Goal: Task Accomplishment & Management: Use online tool/utility

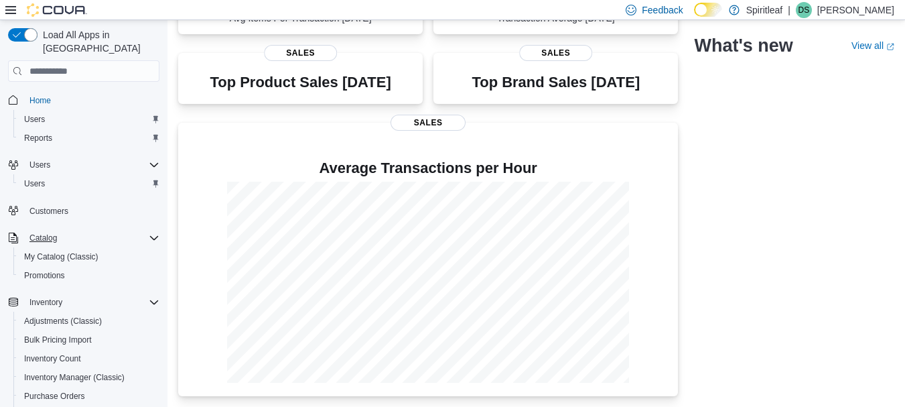
scroll to position [206, 0]
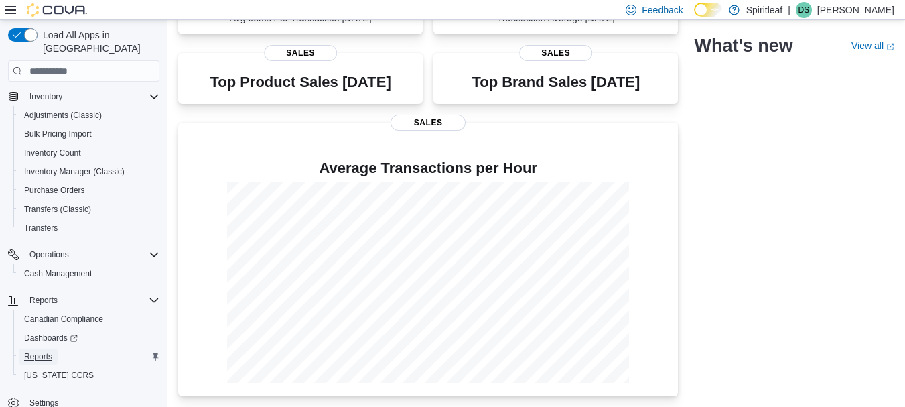
click at [27, 351] on span "Reports" at bounding box center [38, 356] width 28 height 11
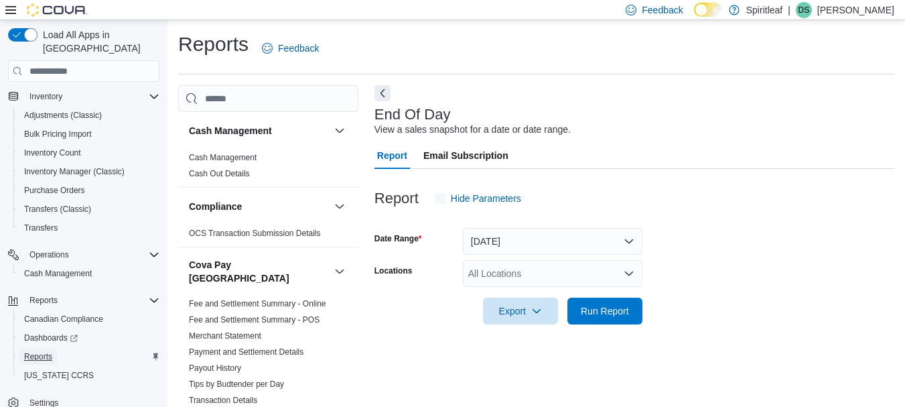
scroll to position [21, 0]
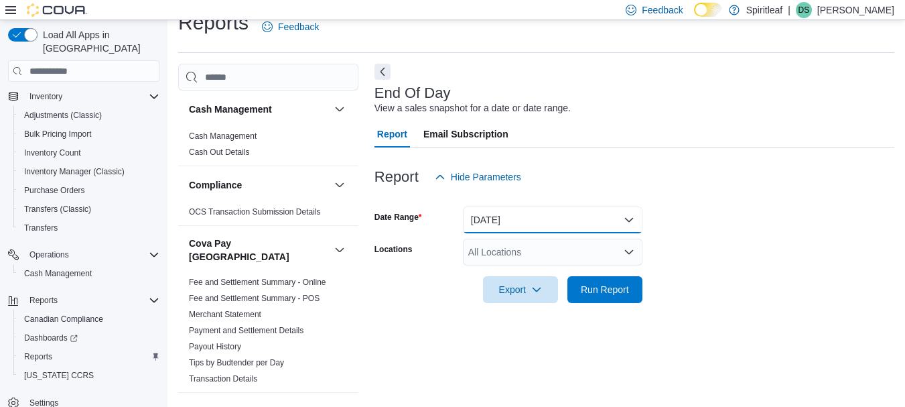
click at [499, 232] on button "Today" at bounding box center [553, 219] width 180 height 27
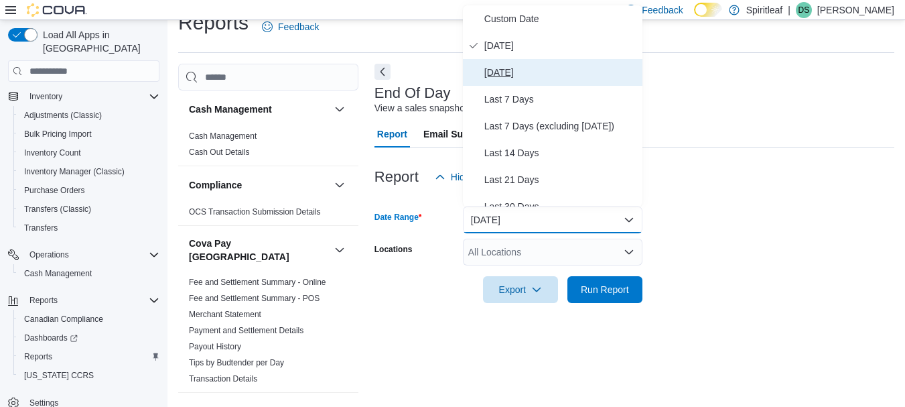
click at [539, 71] on span "Yesterday" at bounding box center [560, 72] width 153 height 16
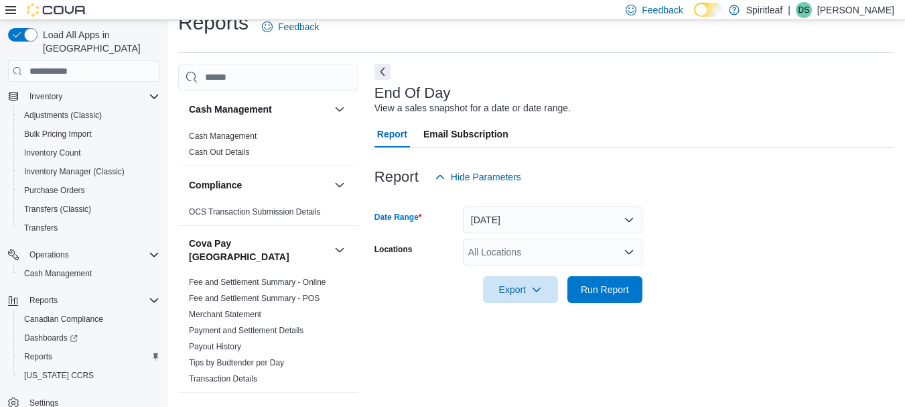
click at [523, 245] on div "All Locations" at bounding box center [553, 252] width 180 height 27
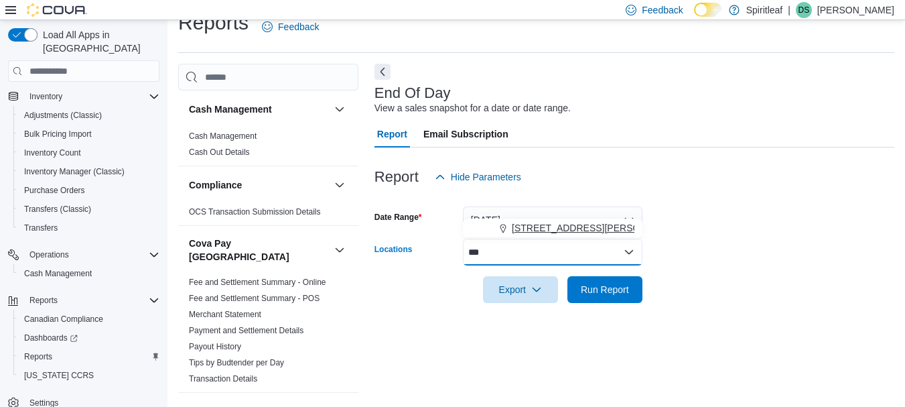
type input "***"
click at [543, 233] on span "555 - Spiritleaf Lawrence Ave (North York)" at bounding box center [597, 227] width 170 height 13
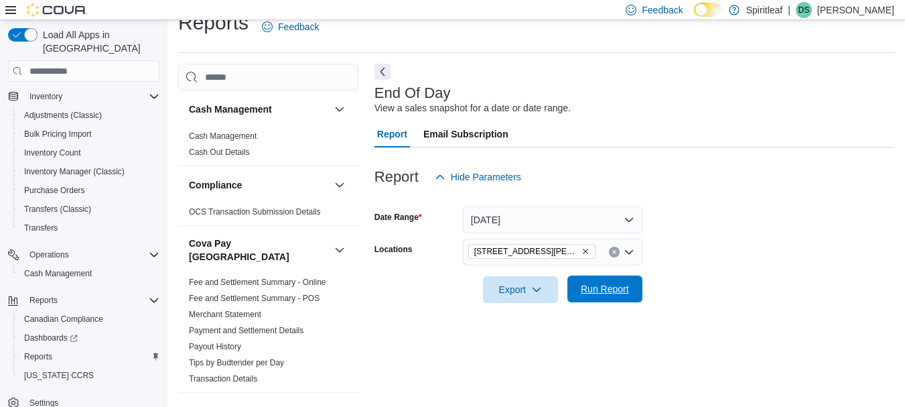
click at [602, 295] on span "Run Report" at bounding box center [605, 288] width 48 height 13
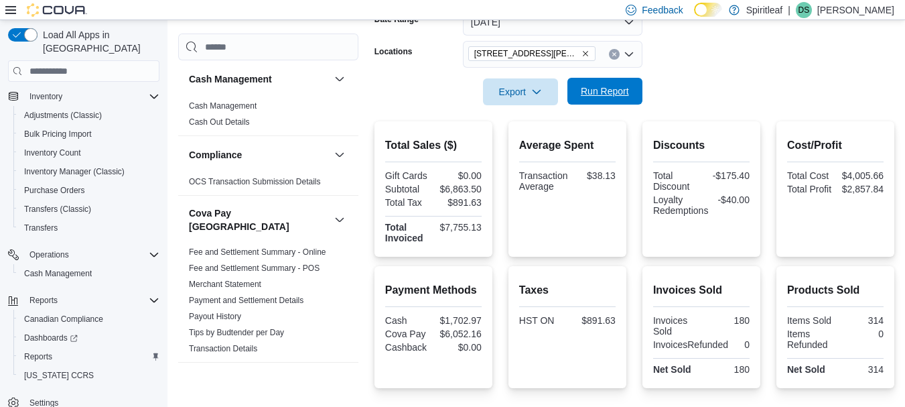
scroll to position [222, 0]
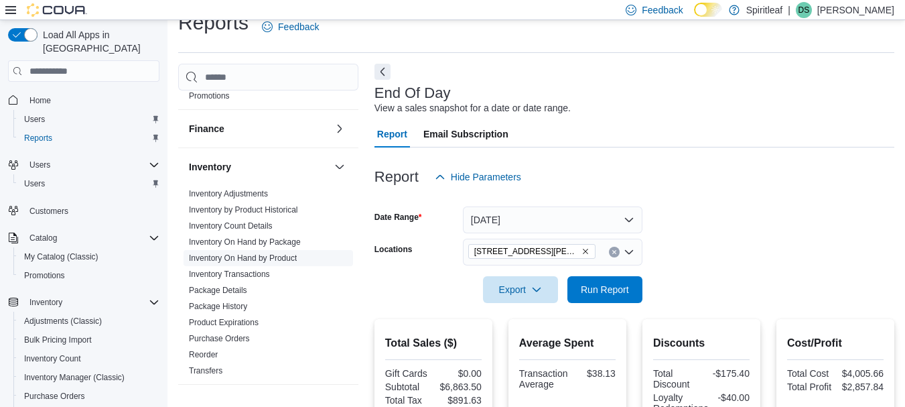
scroll to position [435, 0]
click at [226, 253] on link "Inventory On Hand by Product" at bounding box center [243, 257] width 108 height 9
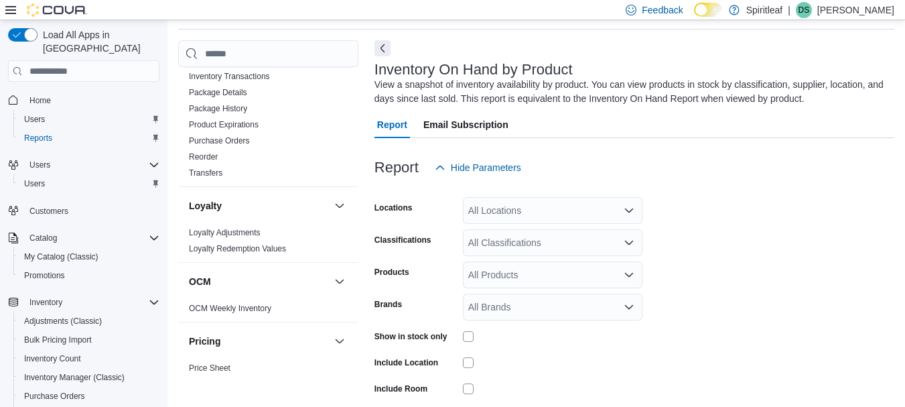
scroll to position [113, 0]
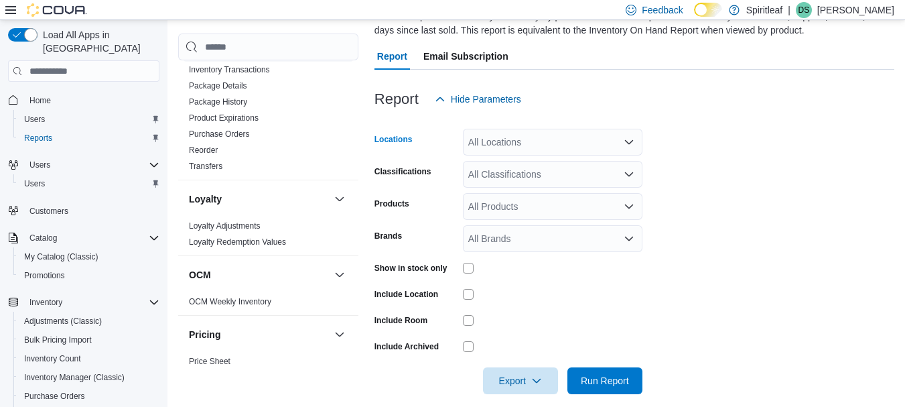
click at [517, 146] on div "All Locations" at bounding box center [553, 142] width 180 height 27
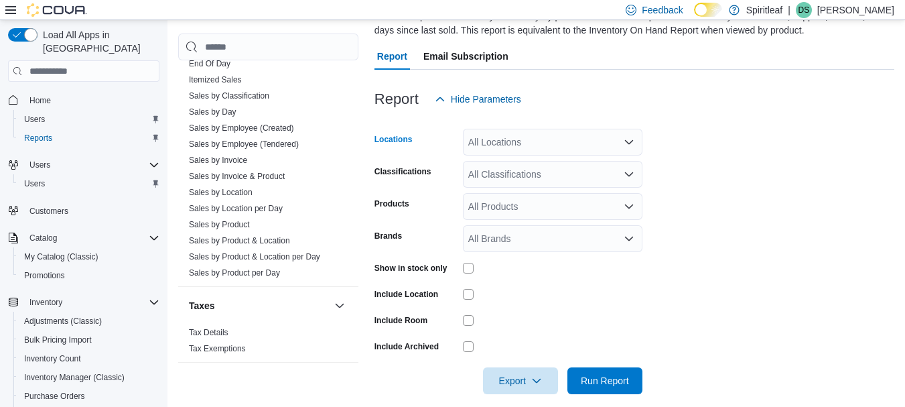
click at [228, 220] on link "Sales by Product" at bounding box center [219, 224] width 61 height 9
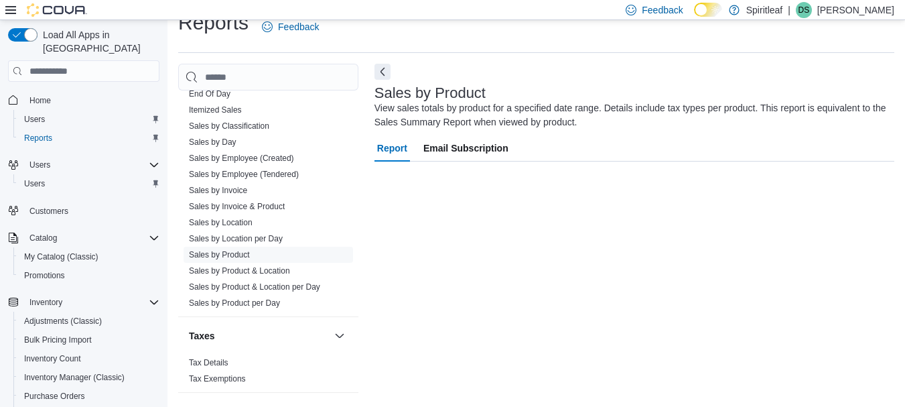
scroll to position [21, 0]
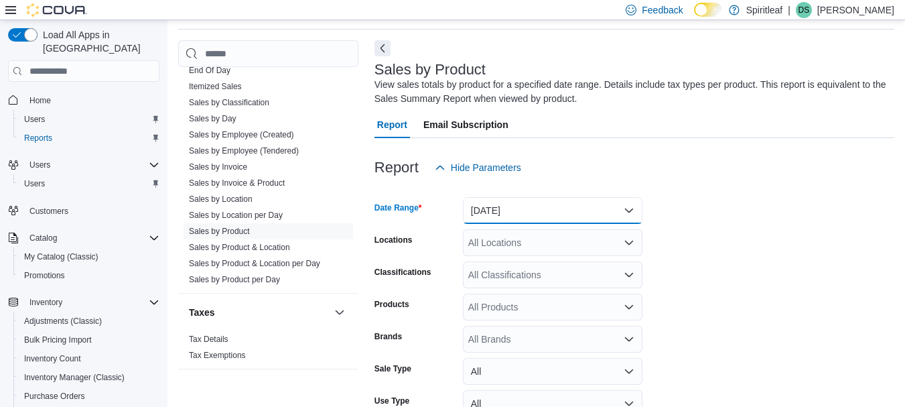
click at [493, 206] on button "Yesterday" at bounding box center [553, 210] width 180 height 27
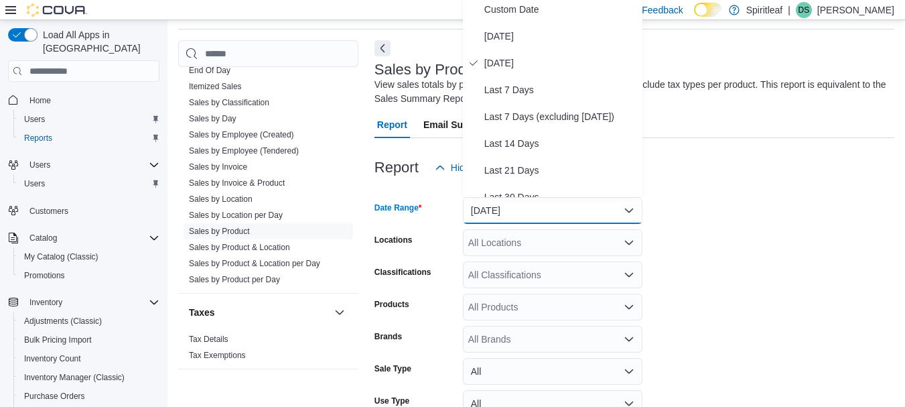
scroll to position [41, 0]
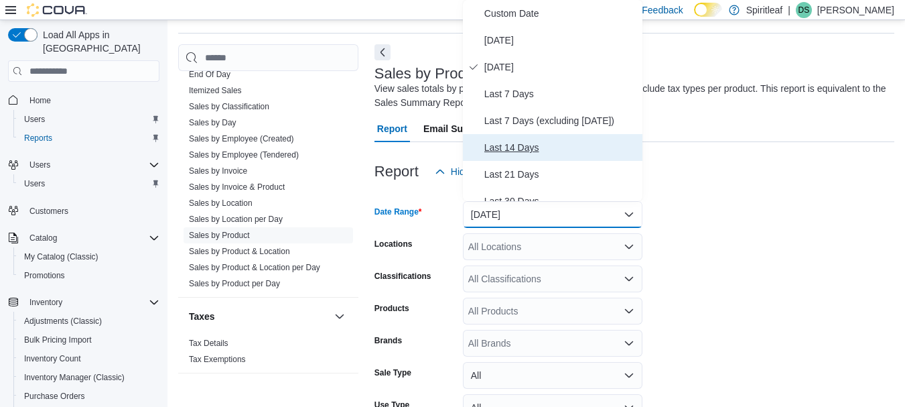
click at [503, 141] on span "Last 14 Days" at bounding box center [560, 147] width 153 height 16
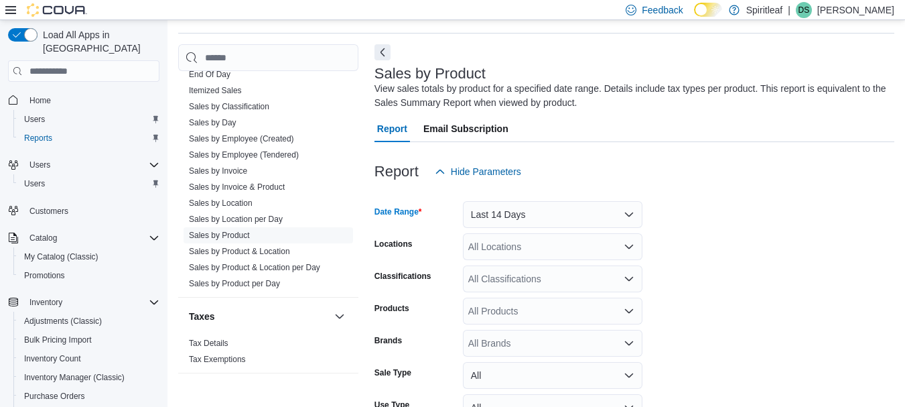
click at [507, 241] on div "All Locations" at bounding box center [553, 246] width 180 height 27
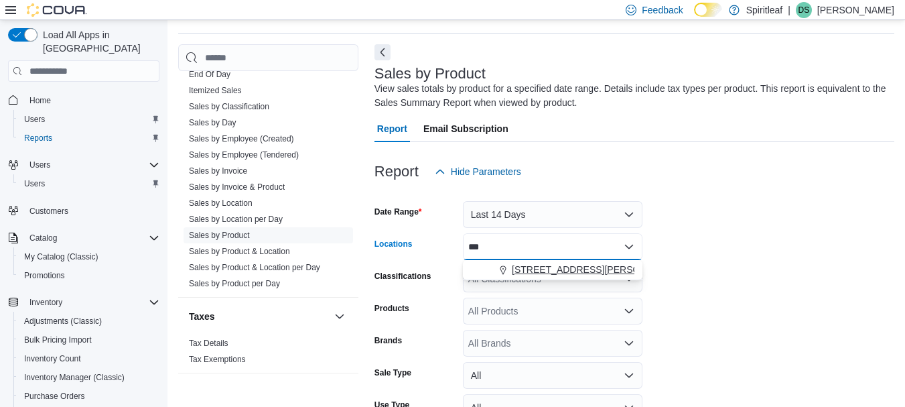
type input "***"
click at [526, 267] on span "555 - Spiritleaf Lawrence Ave (North York)" at bounding box center [597, 269] width 170 height 13
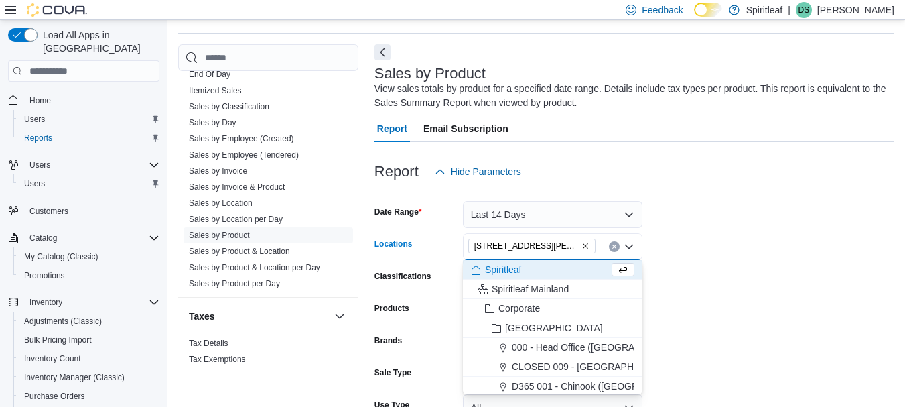
click at [716, 296] on form "Date Range Last 14 Days Locations 555 - Spiritleaf Lawrence Ave (North York) Co…" at bounding box center [635, 338] width 520 height 306
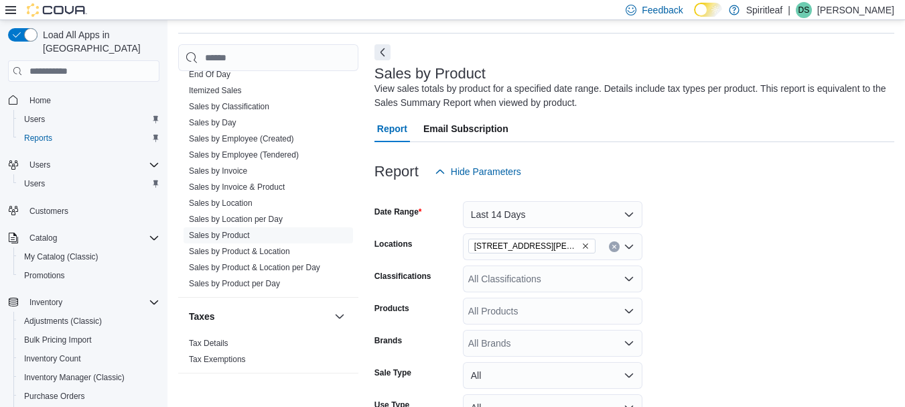
scroll to position [151, 0]
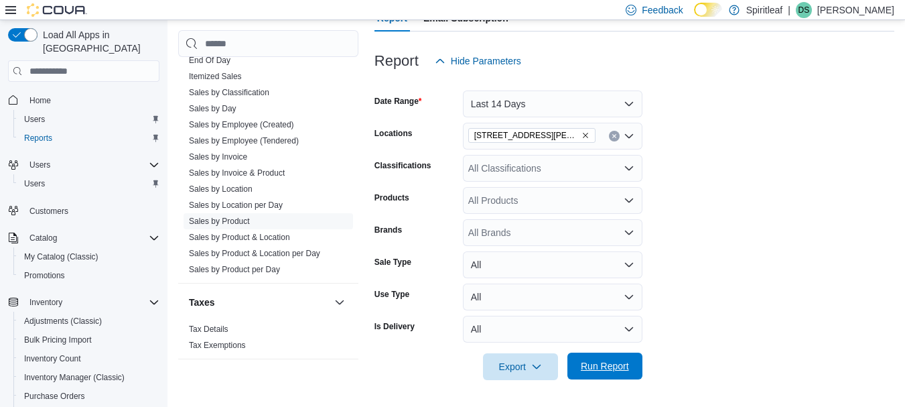
click at [619, 365] on span "Run Report" at bounding box center [605, 365] width 48 height 13
